Goal: Navigation & Orientation: Understand site structure

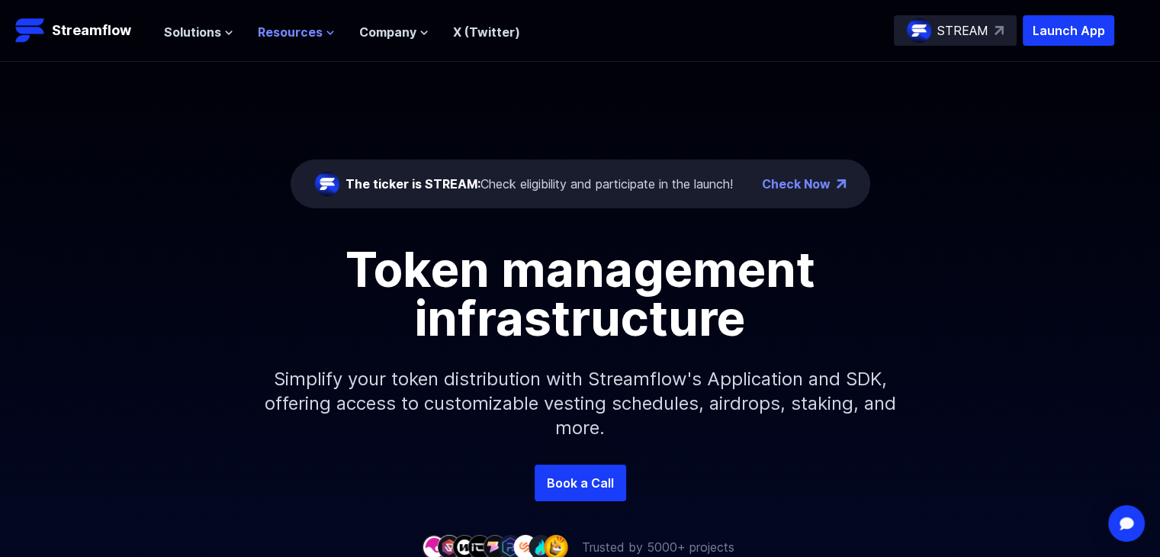
click at [316, 28] on span "Resources" at bounding box center [290, 32] width 65 height 18
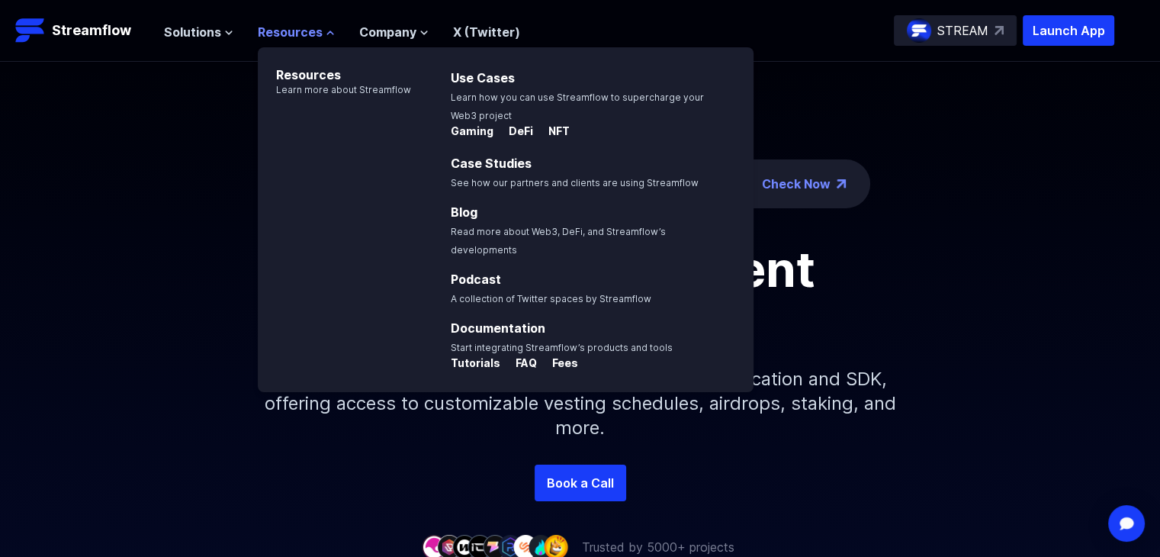
click at [316, 28] on span "Resources" at bounding box center [290, 32] width 65 height 18
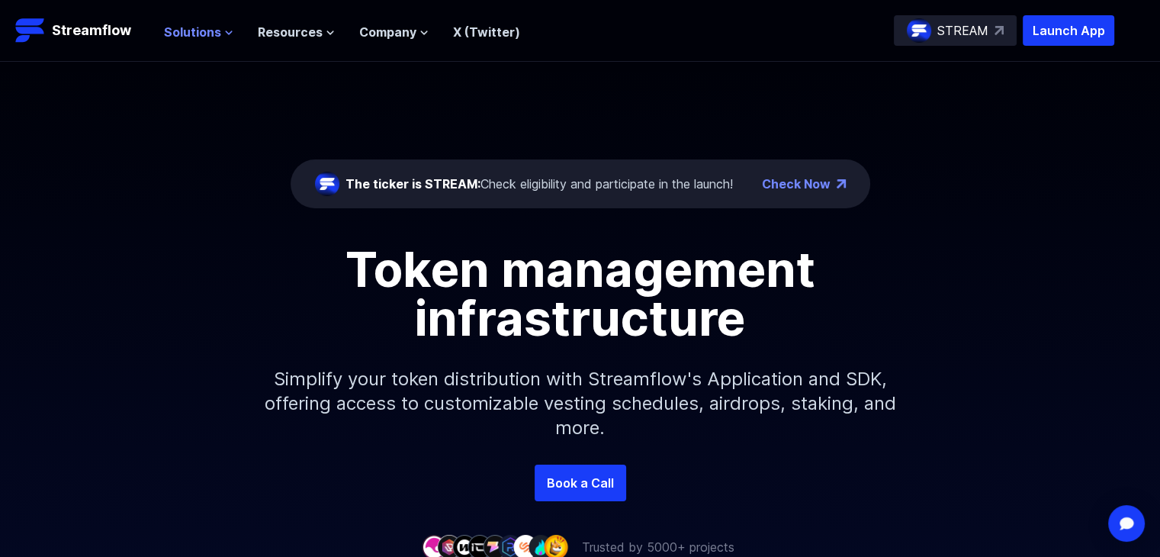
click at [198, 28] on span "Solutions" at bounding box center [192, 32] width 57 height 18
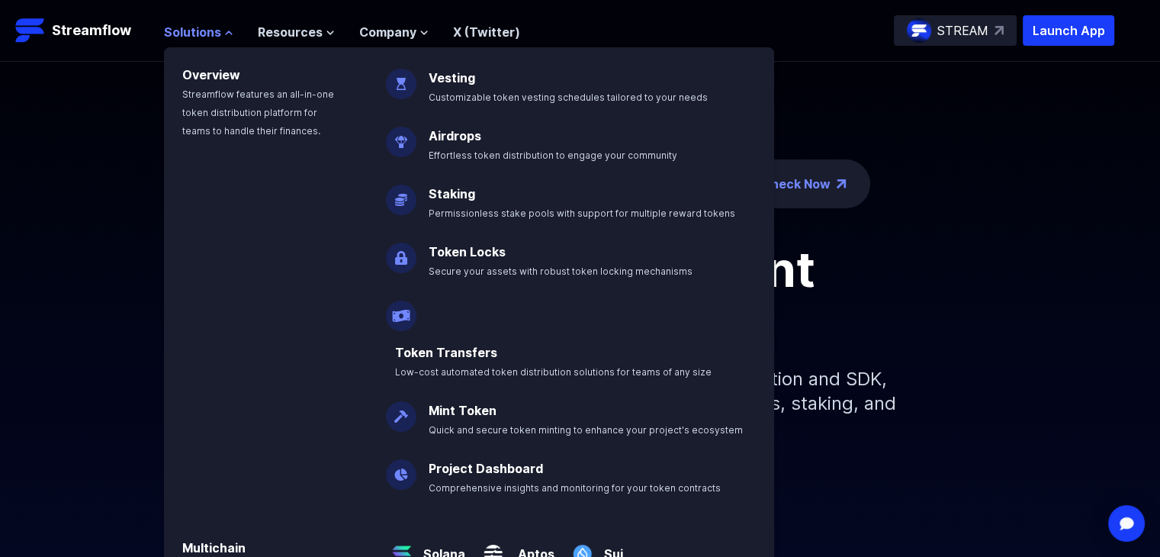
click at [198, 28] on span "Solutions" at bounding box center [192, 32] width 57 height 18
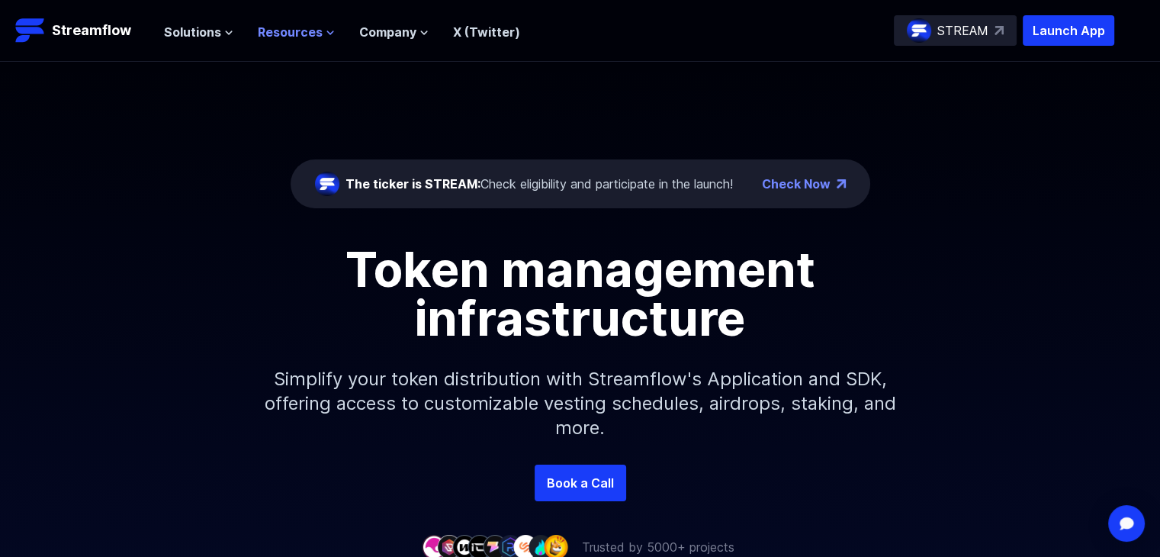
click at [270, 23] on span "Resources" at bounding box center [290, 32] width 65 height 18
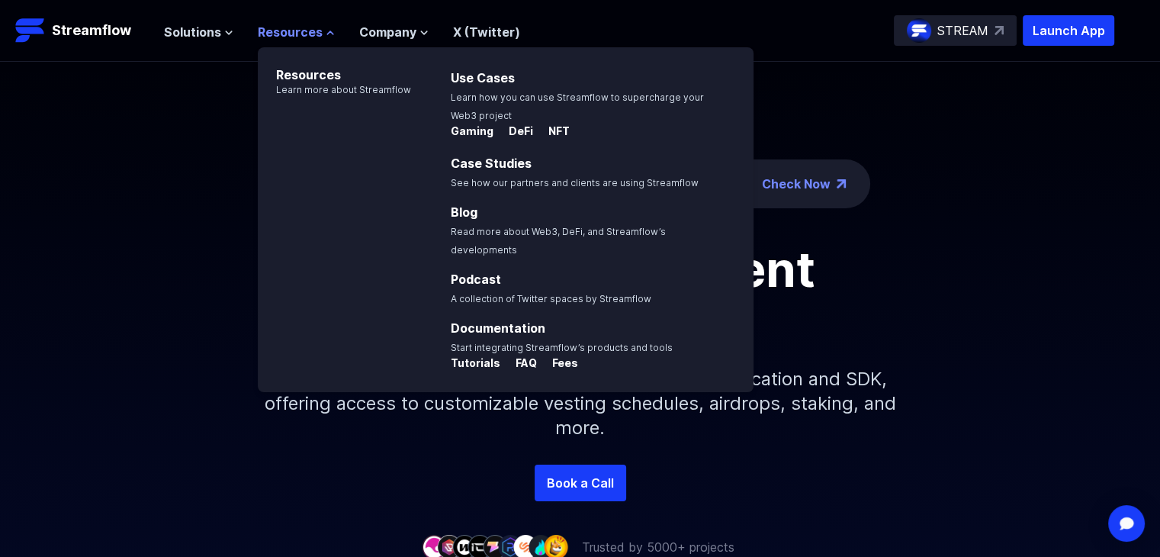
click at [275, 31] on span "Resources" at bounding box center [290, 32] width 65 height 18
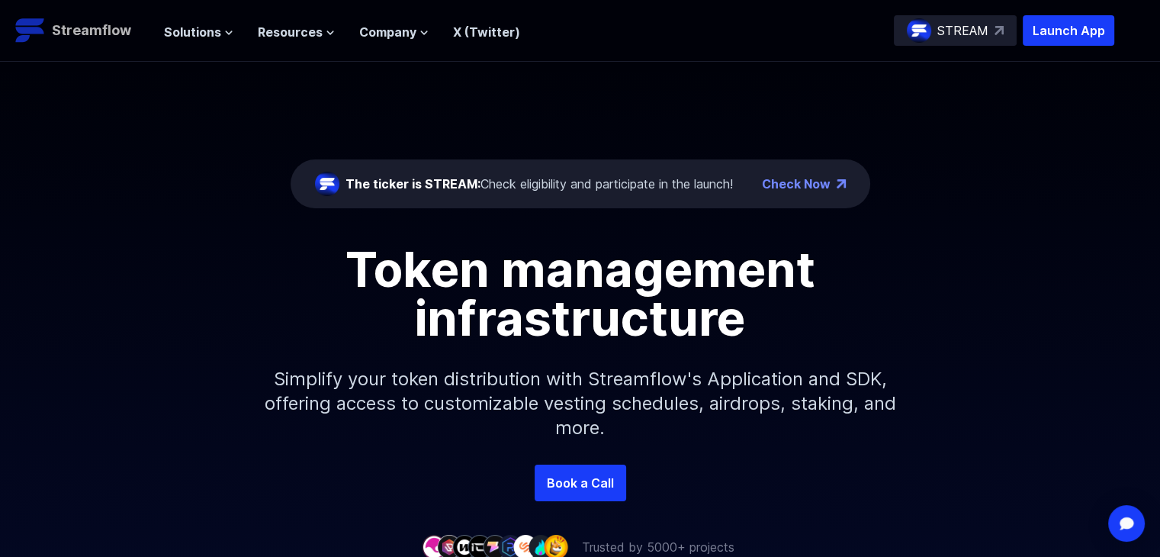
click at [131, 34] on link "Streamflow" at bounding box center [81, 30] width 133 height 31
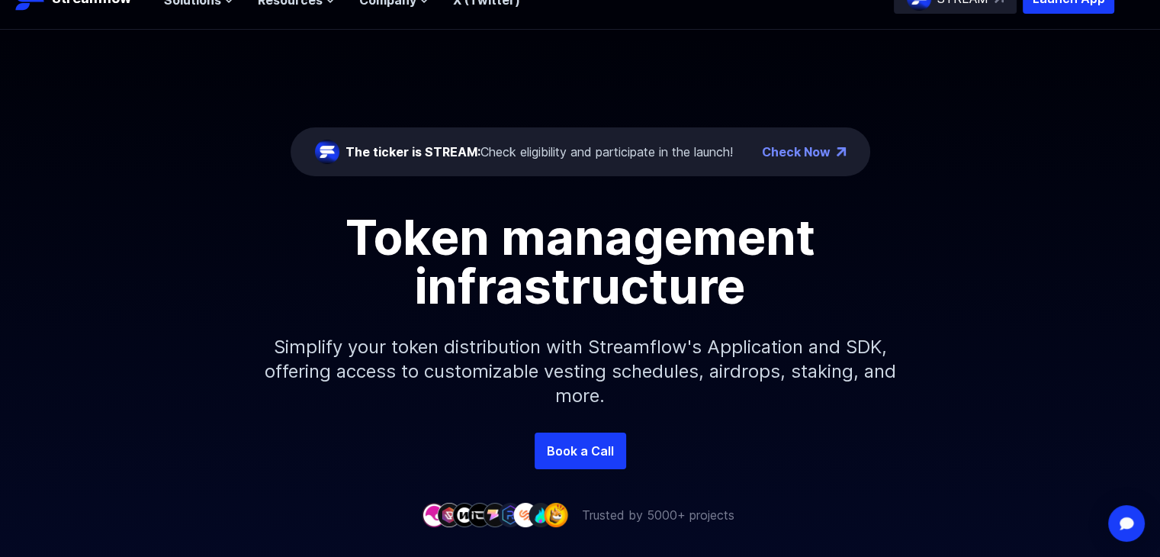
scroll to position [76, 0]
